Goal: Navigation & Orientation: Find specific page/section

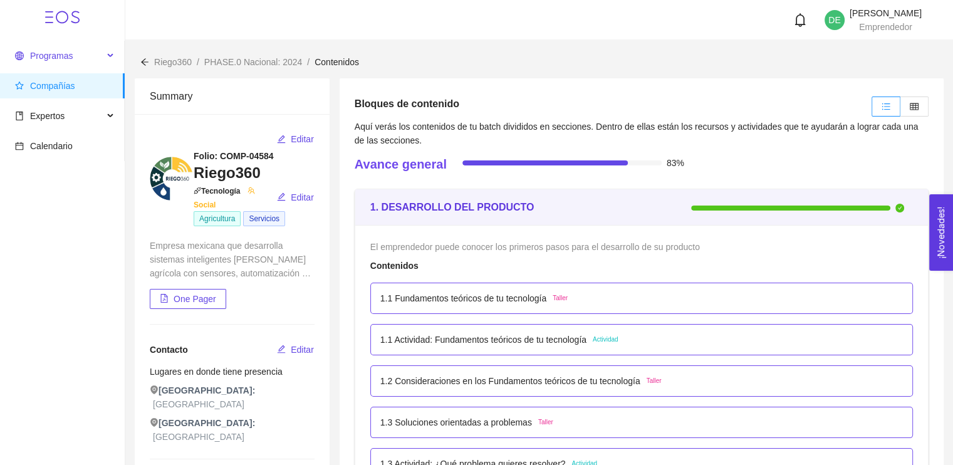
click at [46, 57] on span "Programas" at bounding box center [51, 56] width 43 height 10
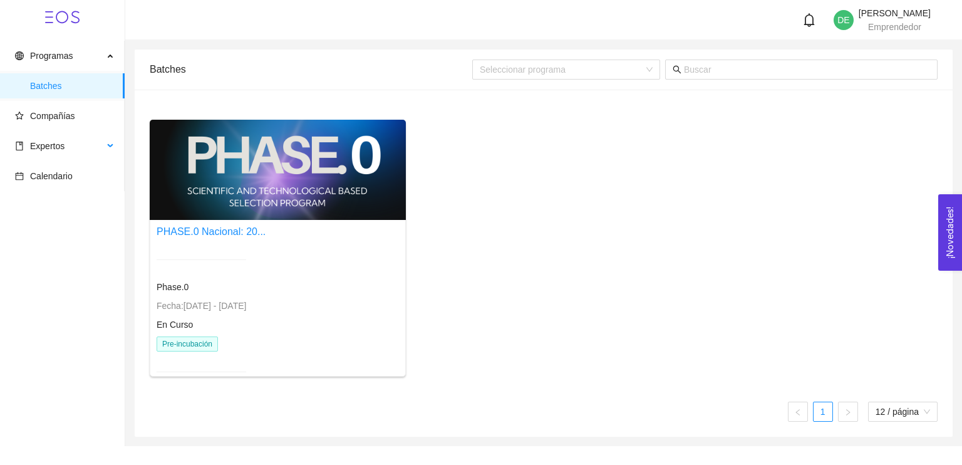
click at [49, 160] on li "Expertos" at bounding box center [62, 147] width 124 height 28
click at [39, 152] on span "Expertos" at bounding box center [59, 145] width 88 height 25
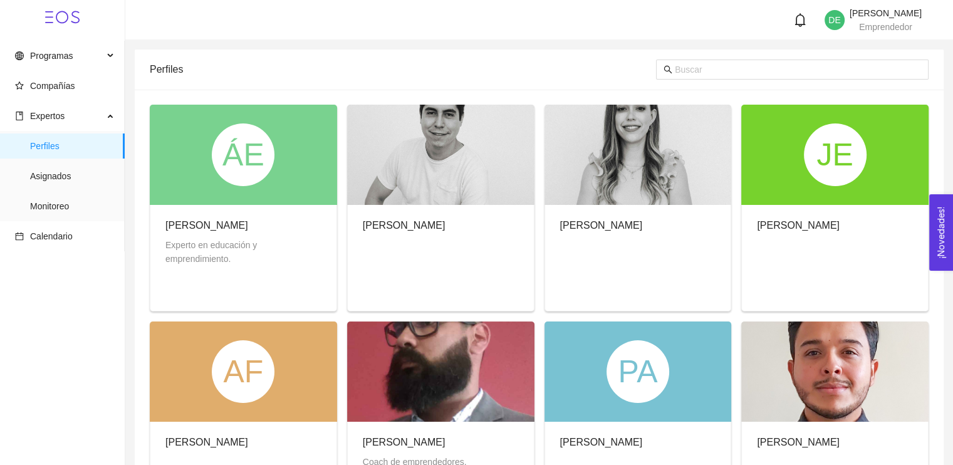
scroll to position [348, 0]
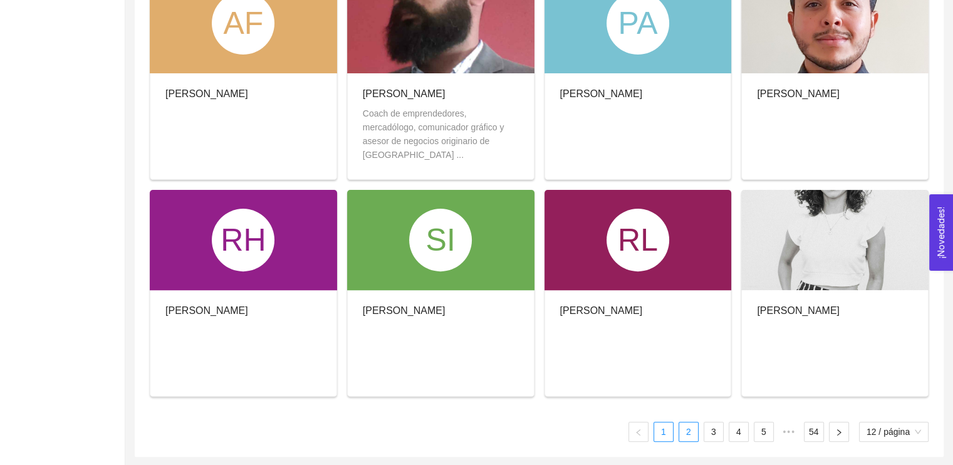
click at [691, 433] on link "2" at bounding box center [688, 431] width 19 height 19
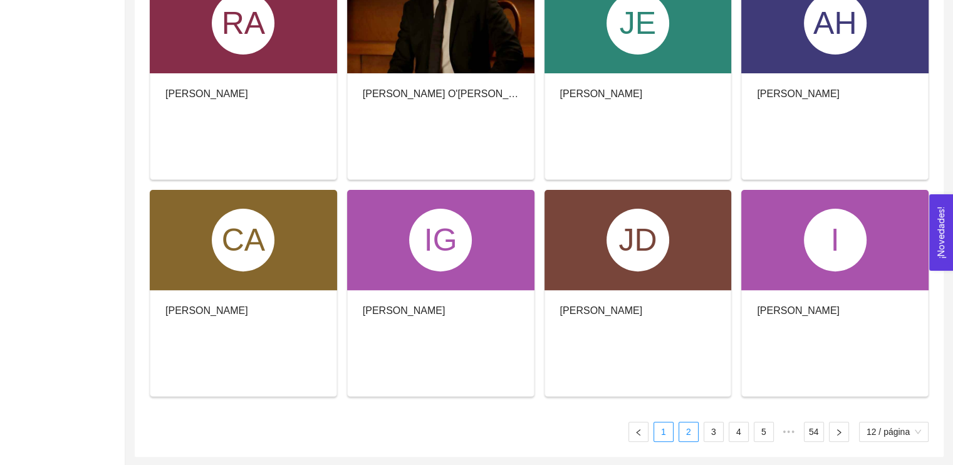
click at [664, 428] on link "1" at bounding box center [663, 431] width 19 height 19
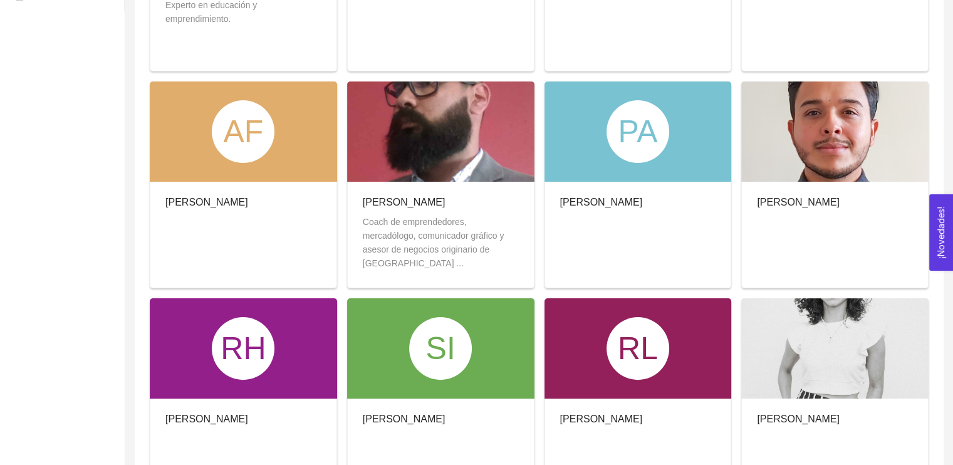
scroll to position [0, 0]
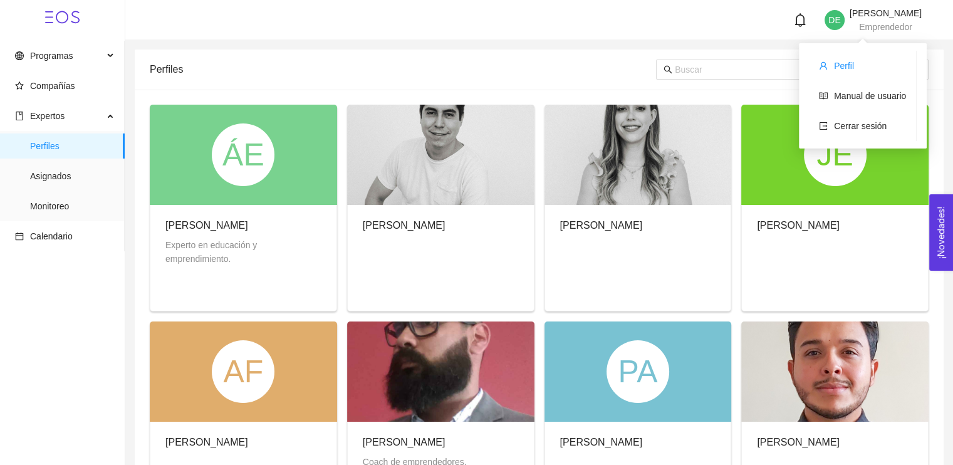
click at [844, 56] on li "Perfil" at bounding box center [862, 65] width 107 height 25
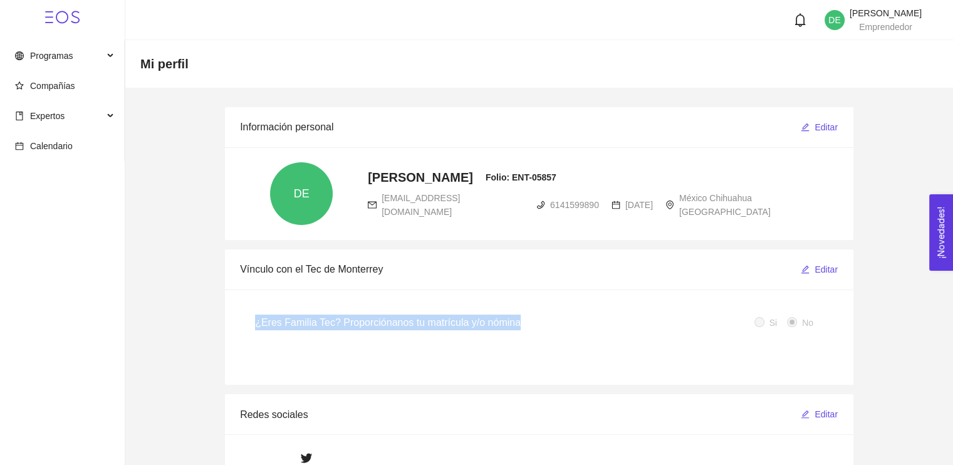
drag, startPoint x: 254, startPoint y: 320, endPoint x: 629, endPoint y: 310, distance: 374.7
click at [629, 310] on div "¿Eres Familia Tec? Proporciónanos tu matrícula y/o nómina" at bounding box center [504, 322] width 499 height 36
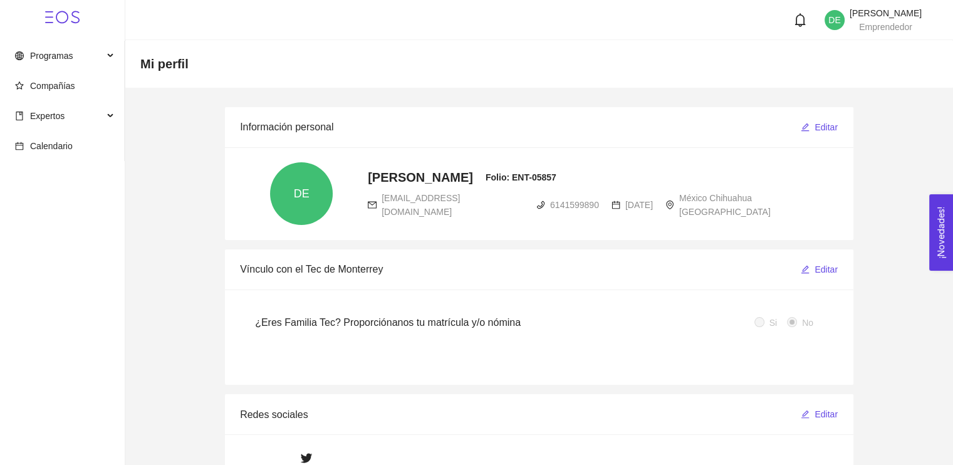
click at [885, 75] on div "Mi perfil" at bounding box center [538, 64] width 827 height 48
click at [58, 24] on icon at bounding box center [62, 17] width 34 height 34
click at [49, 58] on span "Programas" at bounding box center [51, 56] width 43 height 10
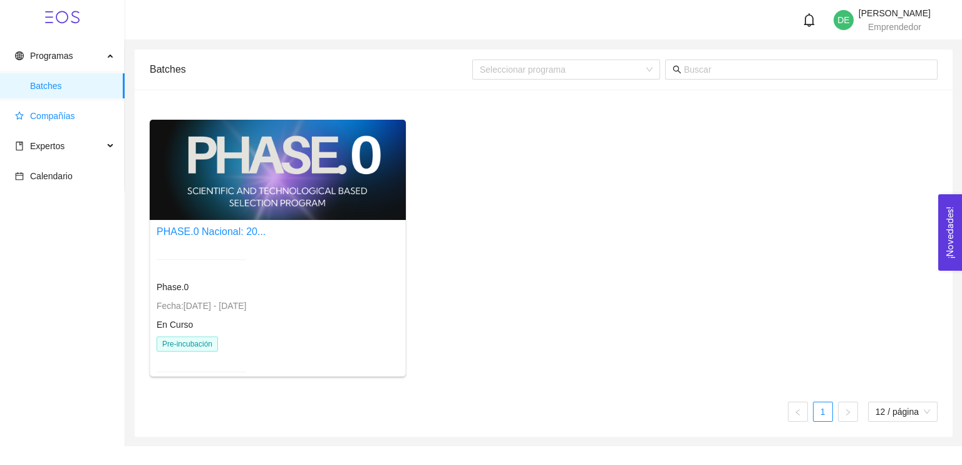
click at [43, 123] on span "Compañías" at bounding box center [65, 115] width 100 height 25
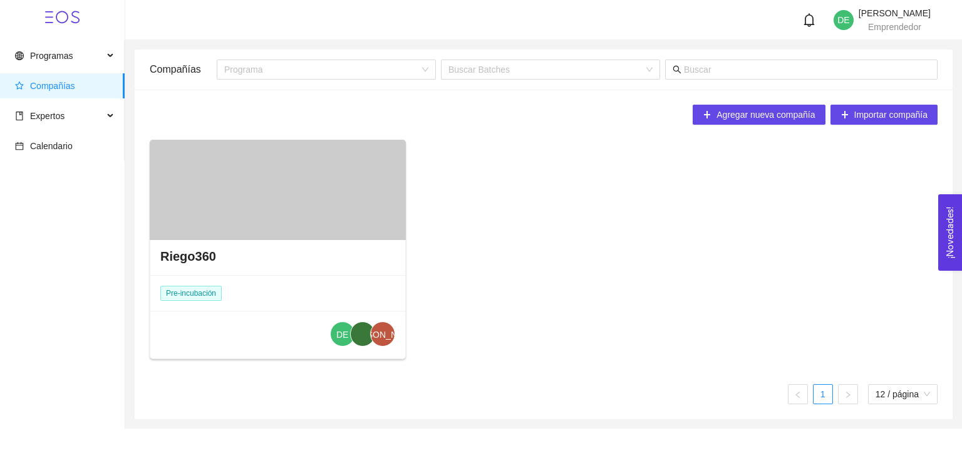
click at [197, 258] on h4 "Riego360" at bounding box center [188, 256] width 56 height 18
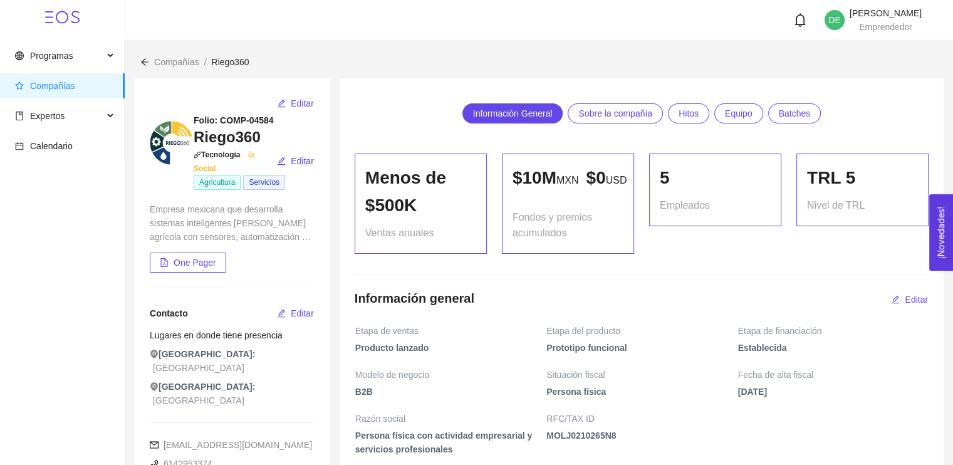
click at [732, 110] on span "Equipo" at bounding box center [739, 113] width 28 height 19
